Goal: Obtain resource: Download file/media

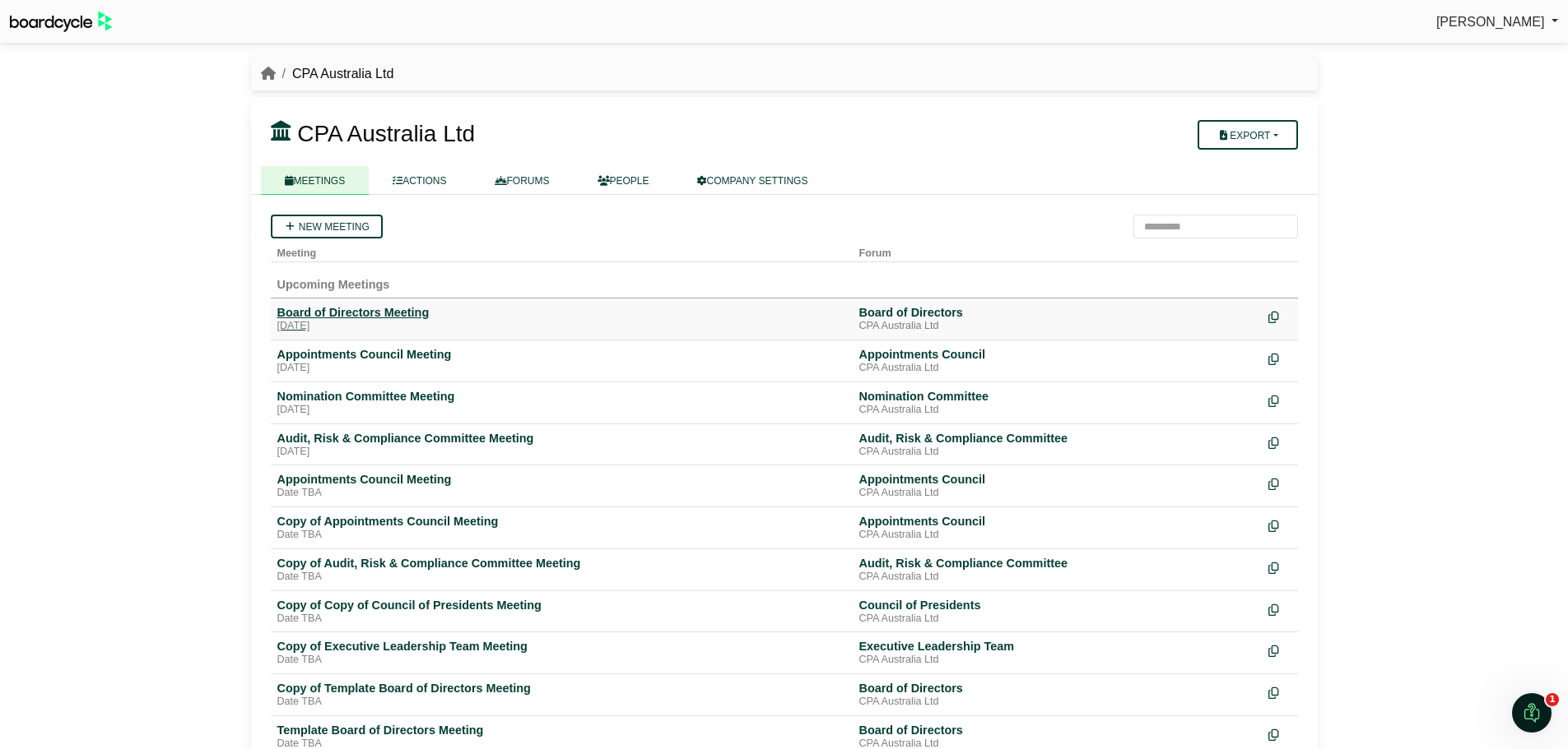
click at [391, 315] on div "Board of Directors Meeting" at bounding box center [561, 312] width 569 height 15
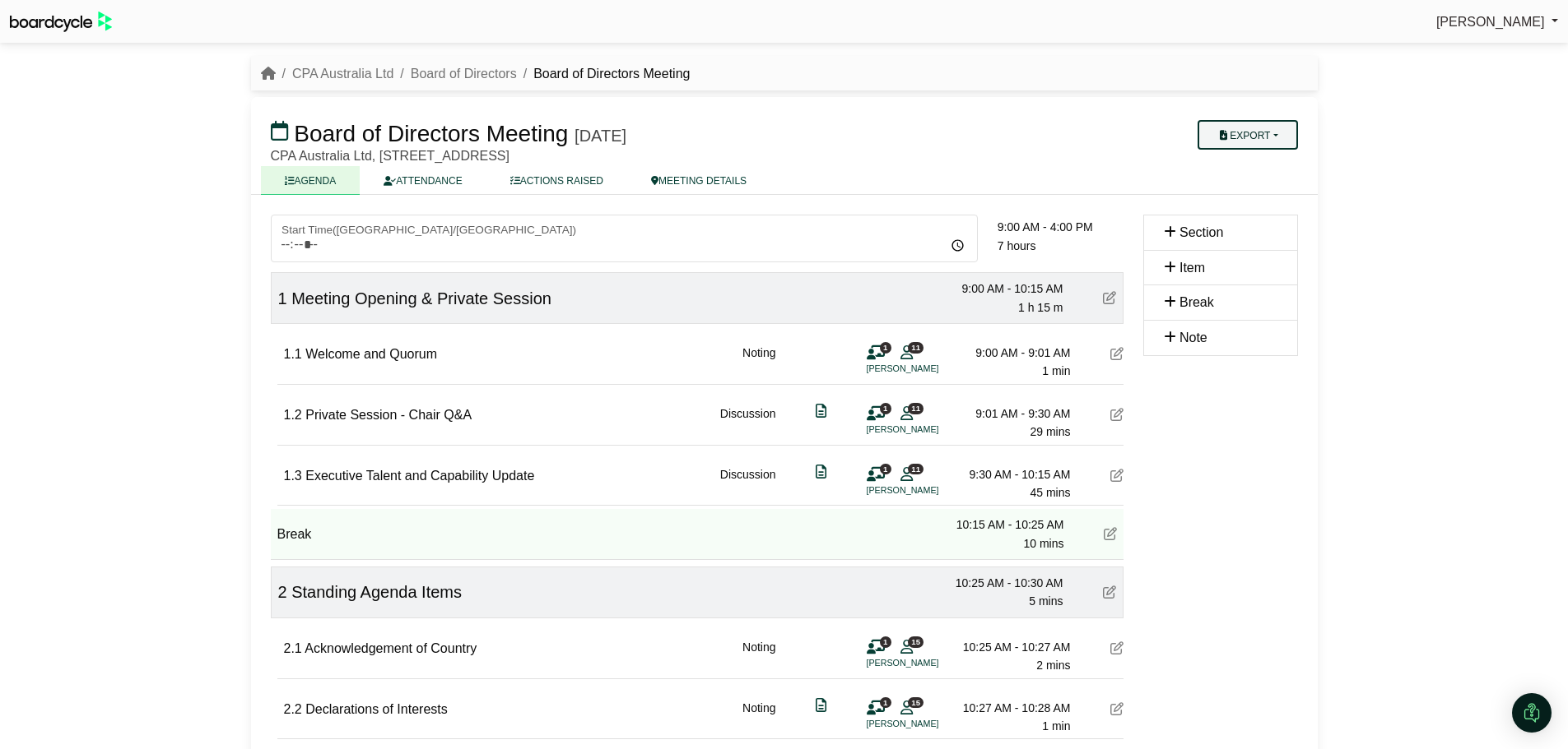
click at [1266, 140] on button "Export" at bounding box center [1247, 135] width 100 height 29
click at [1268, 191] on link "Run Sheet" at bounding box center [1264, 187] width 143 height 24
